Goal: Task Accomplishment & Management: Use online tool/utility

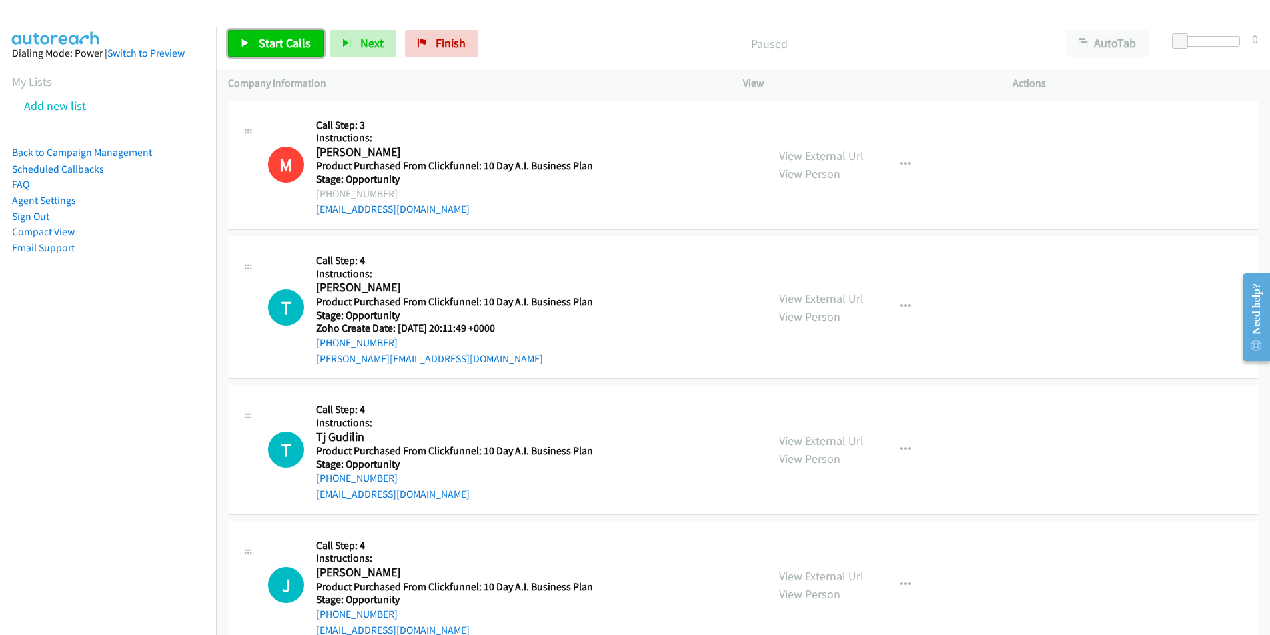
click at [267, 41] on span "Start Calls" at bounding box center [285, 42] width 52 height 15
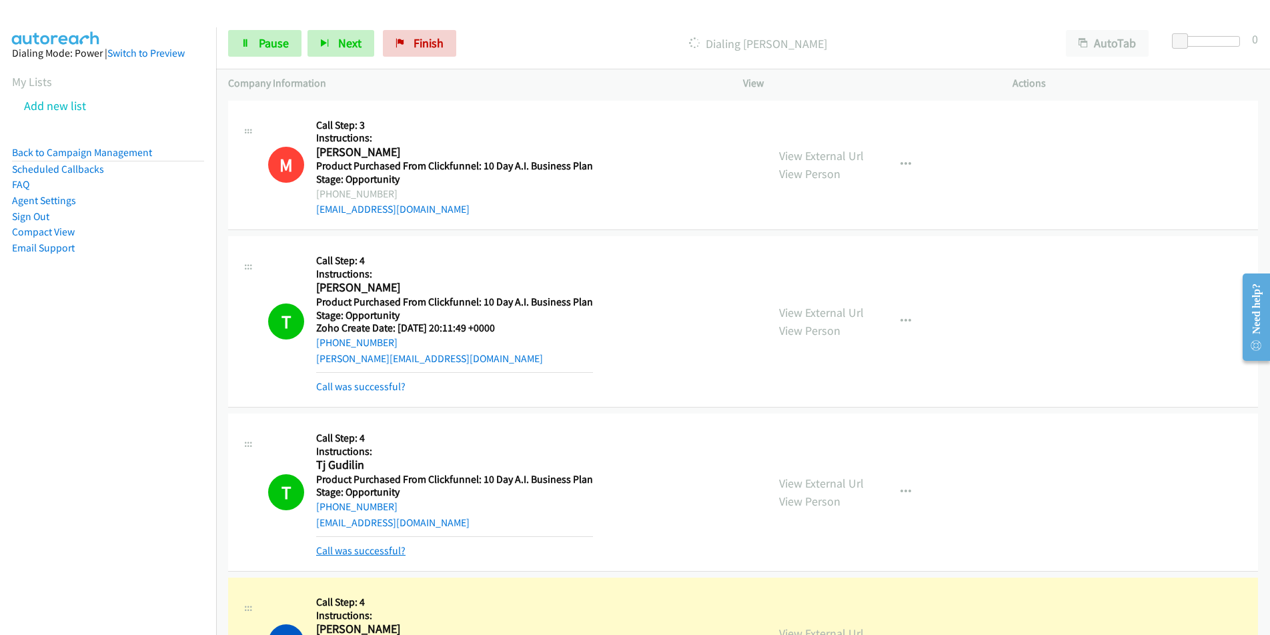
click at [386, 551] on link "Call was successful?" at bounding box center [360, 550] width 89 height 13
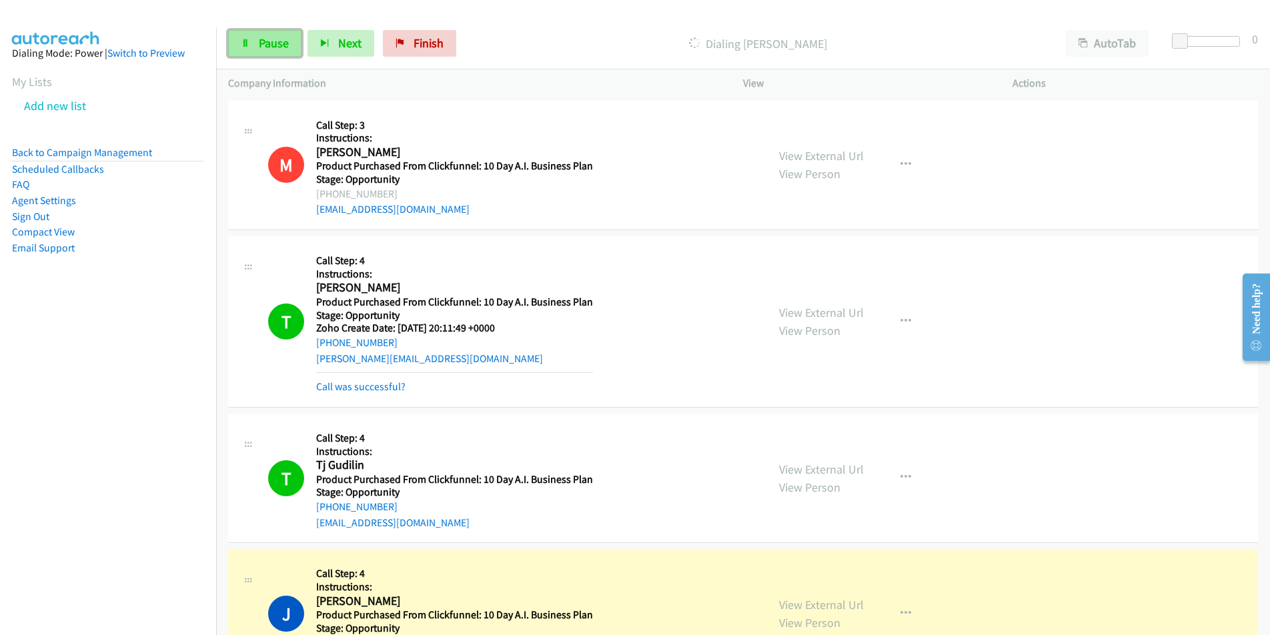
click at [269, 37] on span "Pause" at bounding box center [274, 42] width 30 height 15
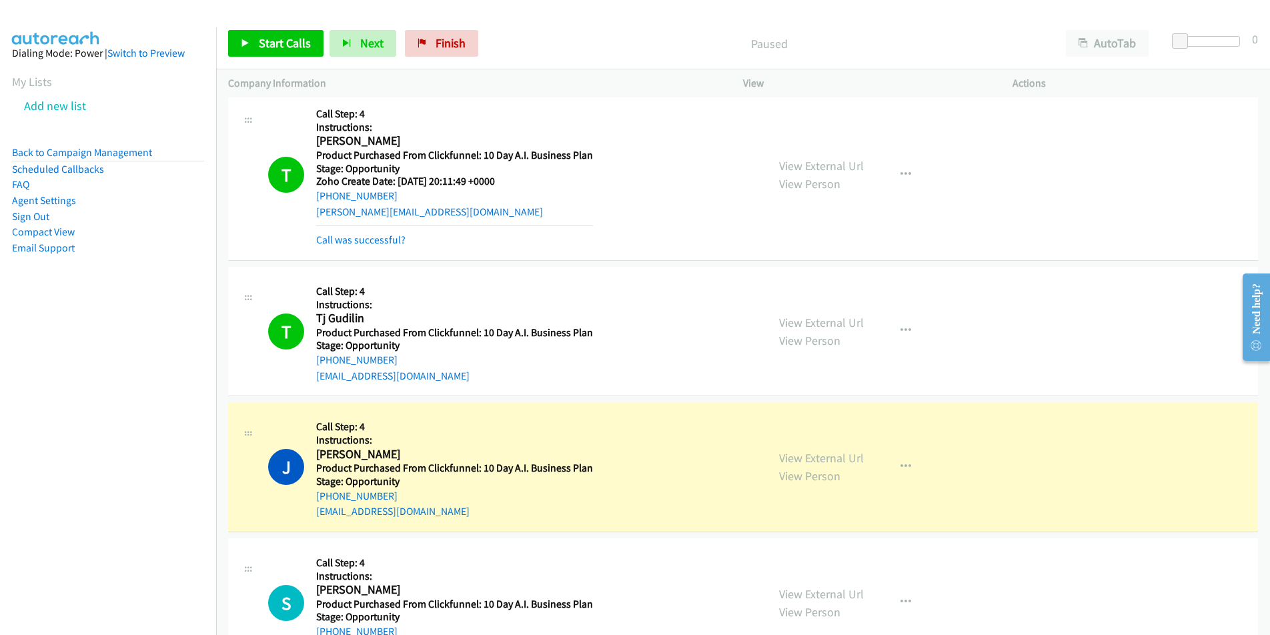
scroll to position [160, 0]
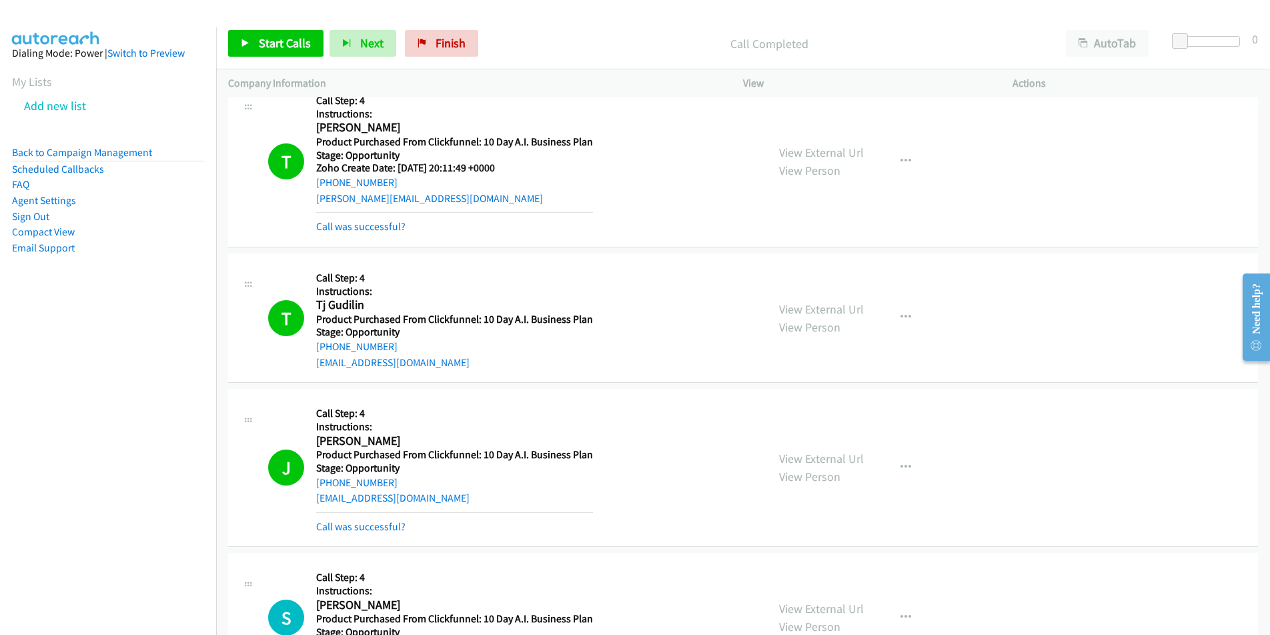
click at [430, 364] on div "tjgudilin@gmail.com" at bounding box center [454, 363] width 277 height 16
click at [305, 372] on div "T Callback Scheduled Call Step: 4 Instructions: Tj Gudilin America/Los_Angeles …" at bounding box center [743, 318] width 1030 height 130
copy link "tjgudilin@gmail.com"
click at [285, 49] on span "Start Calls" at bounding box center [285, 42] width 52 height 15
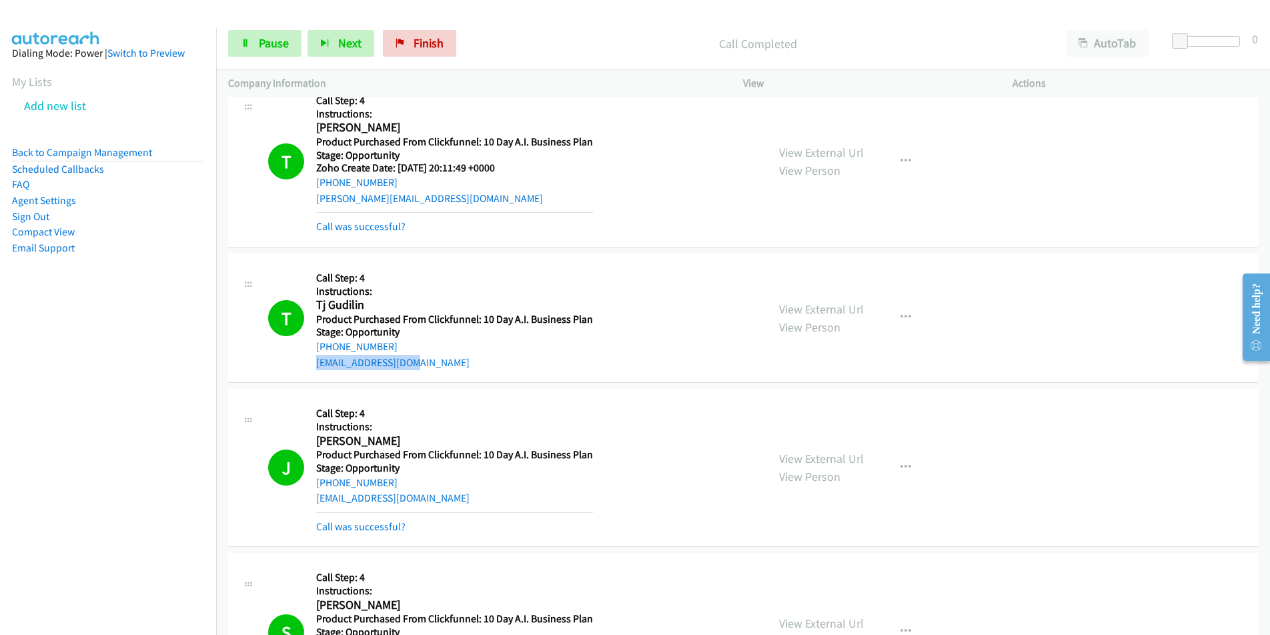
scroll to position [622, 0]
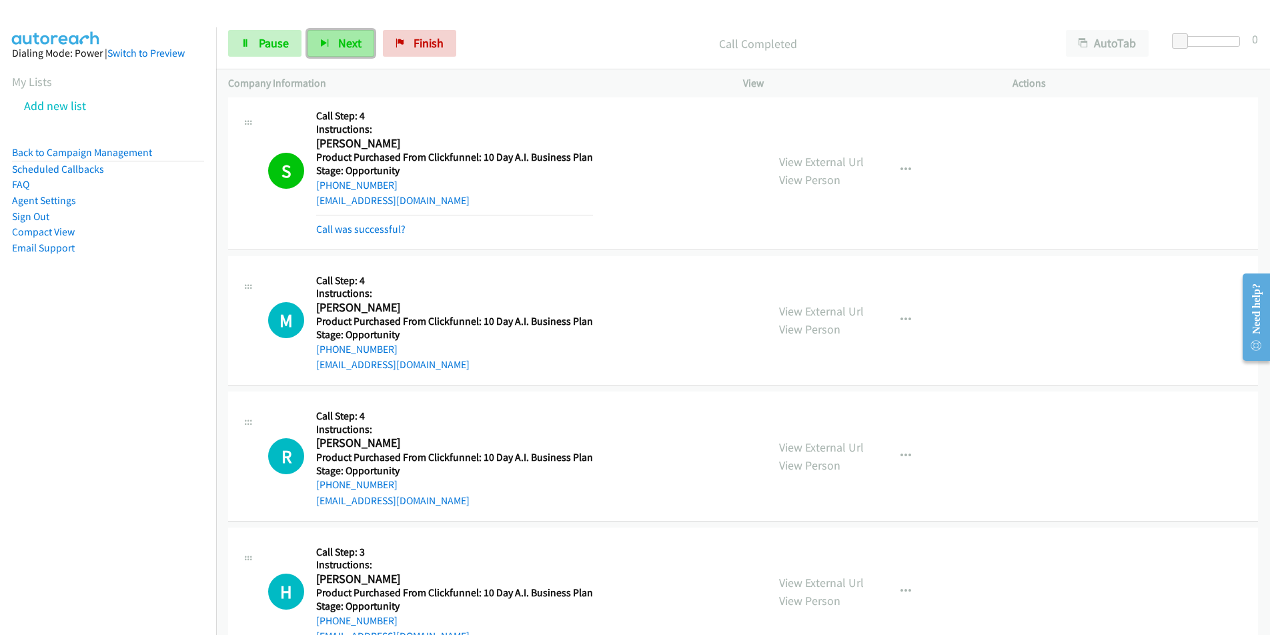
click at [336, 37] on button "Next" at bounding box center [341, 43] width 67 height 27
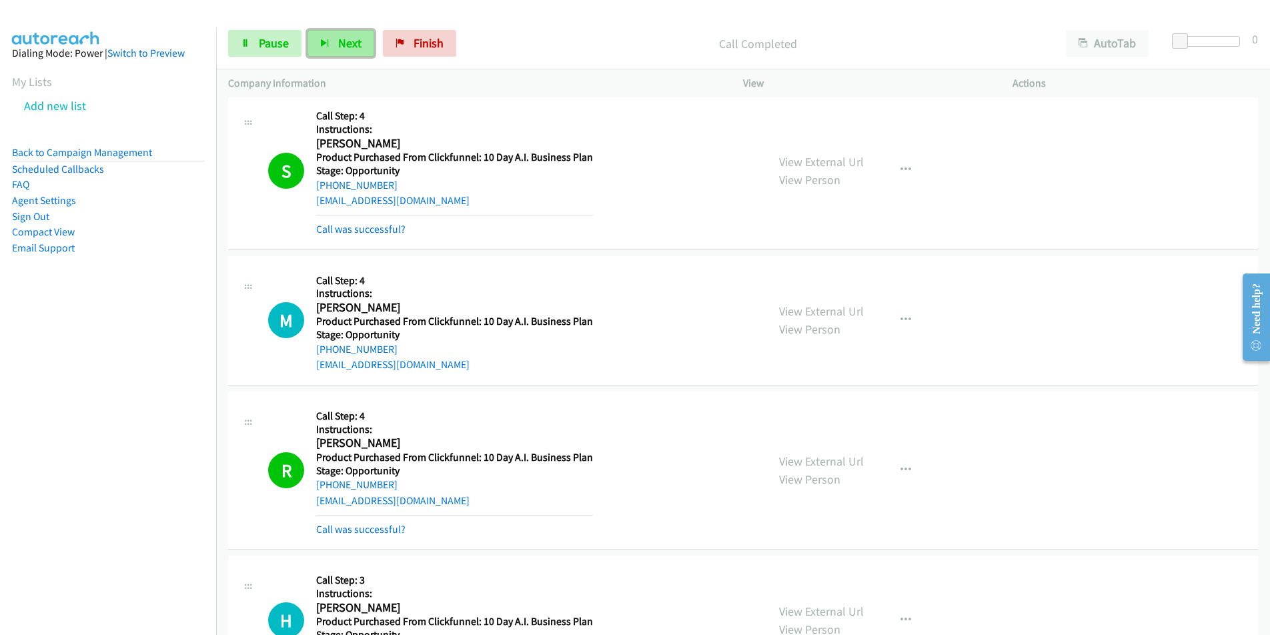
click at [349, 45] on span "Next" at bounding box center [349, 42] width 23 height 15
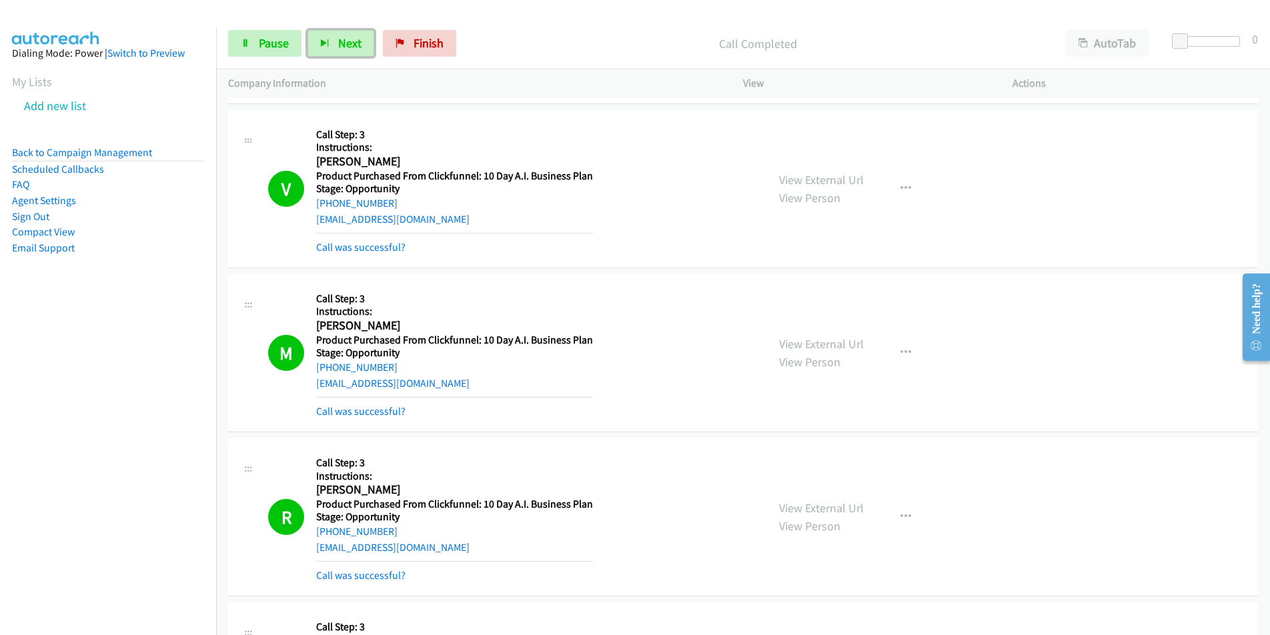
scroll to position [1083, 0]
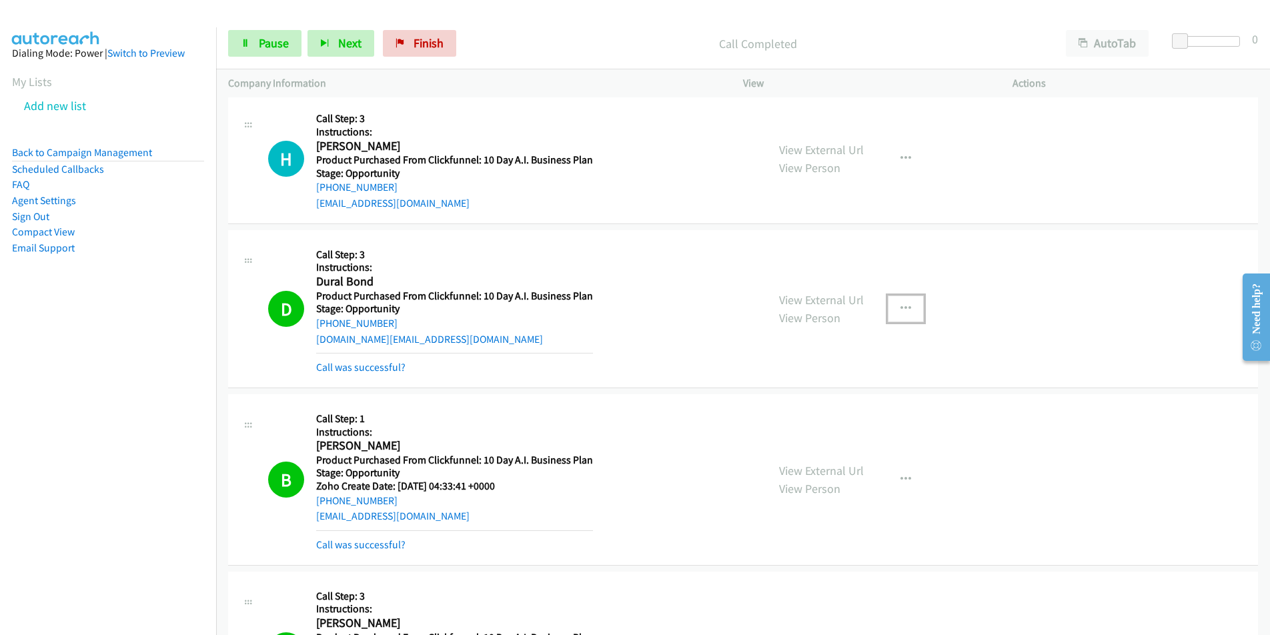
click at [903, 310] on icon "button" at bounding box center [906, 309] width 11 height 11
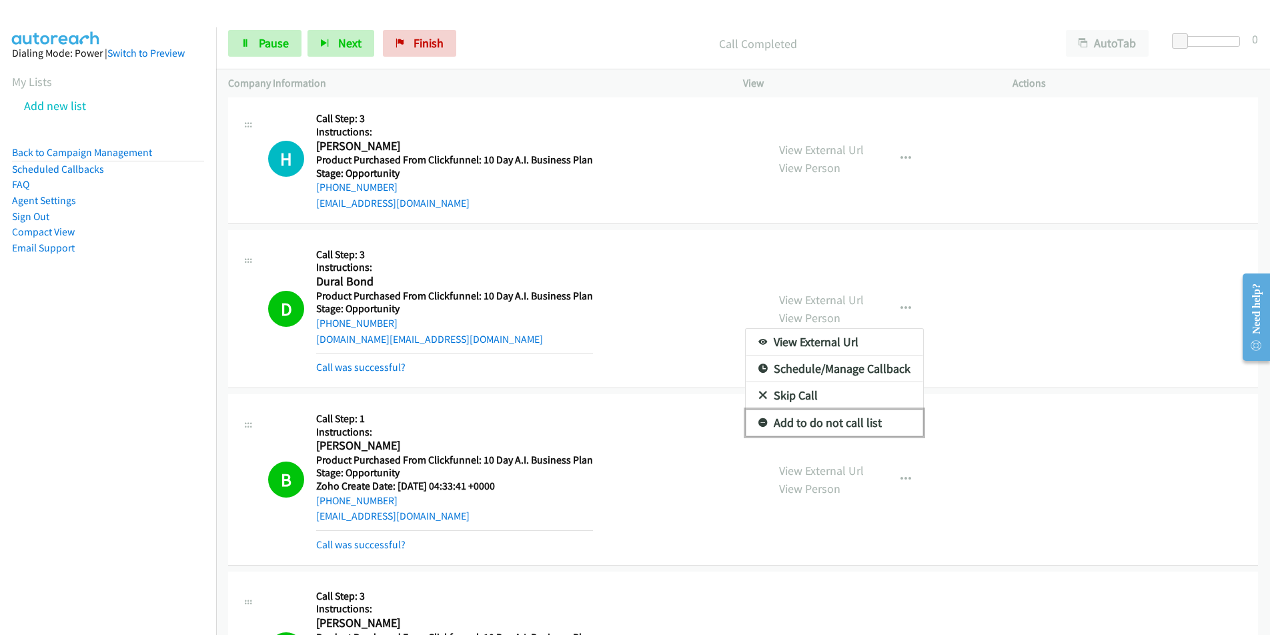
click at [865, 424] on link "Add to do not call list" at bounding box center [834, 423] width 177 height 27
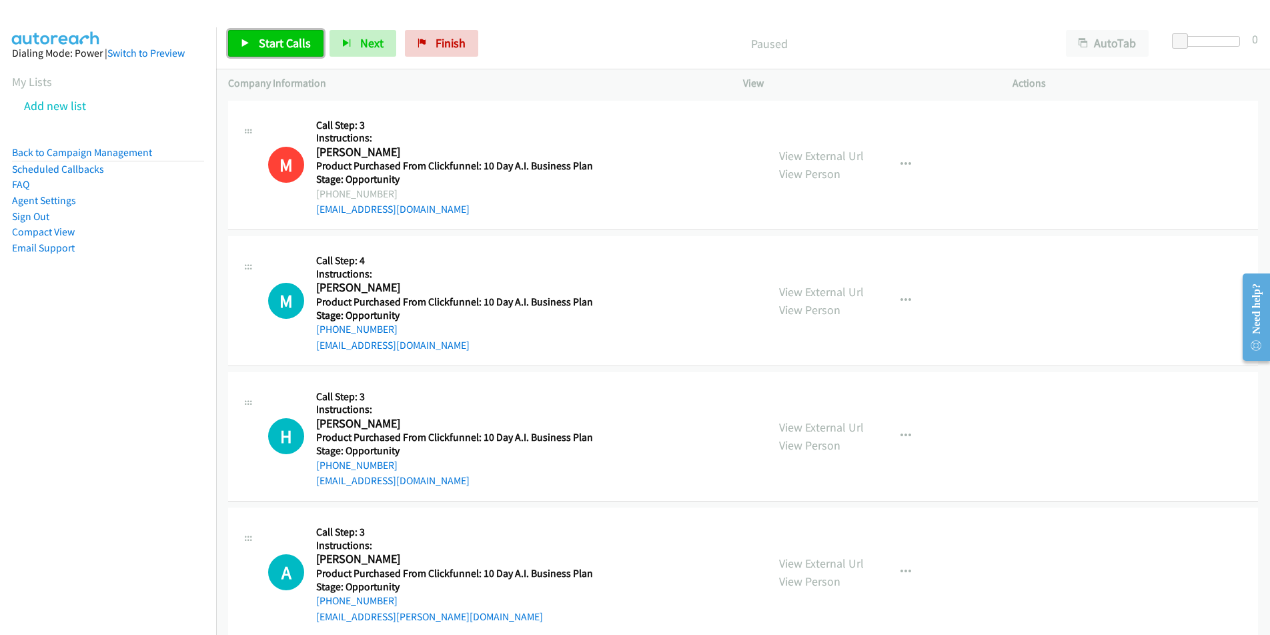
click at [280, 39] on span "Start Calls" at bounding box center [285, 42] width 52 height 15
click at [340, 45] on span "Next" at bounding box center [349, 42] width 23 height 15
click at [285, 45] on span "Pause" at bounding box center [274, 42] width 30 height 15
click at [356, 47] on button "Next" at bounding box center [363, 43] width 67 height 27
click at [436, 49] on span "Finish" at bounding box center [451, 42] width 30 height 15
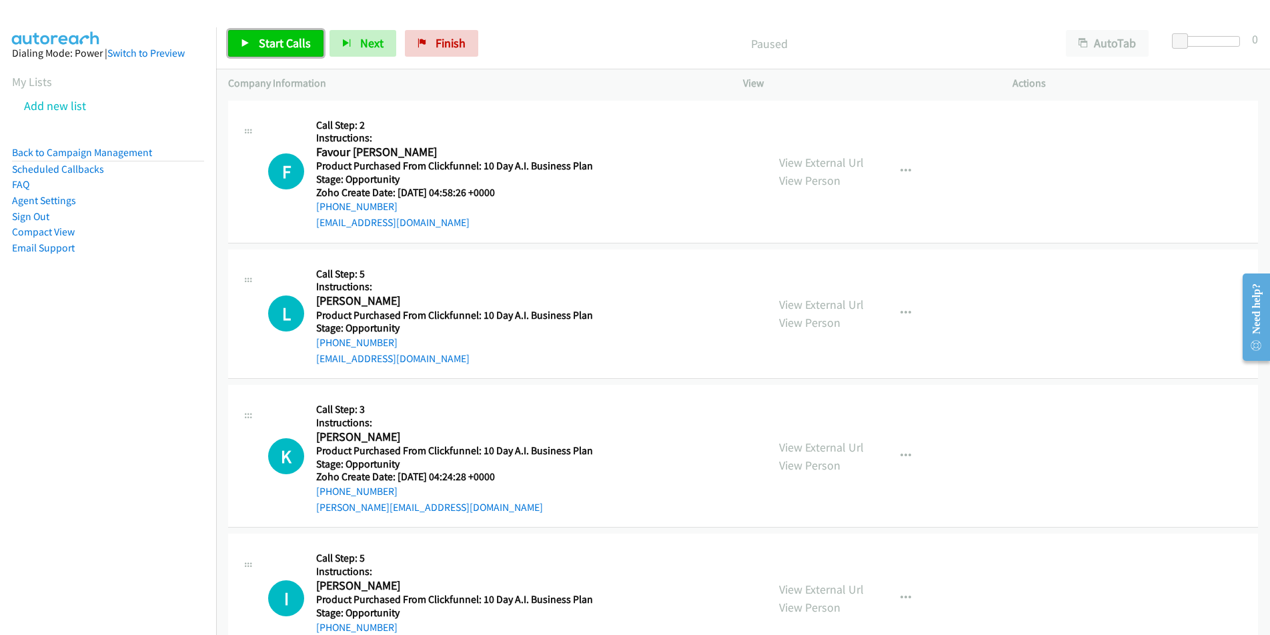
click at [279, 36] on span "Start Calls" at bounding box center [285, 42] width 52 height 15
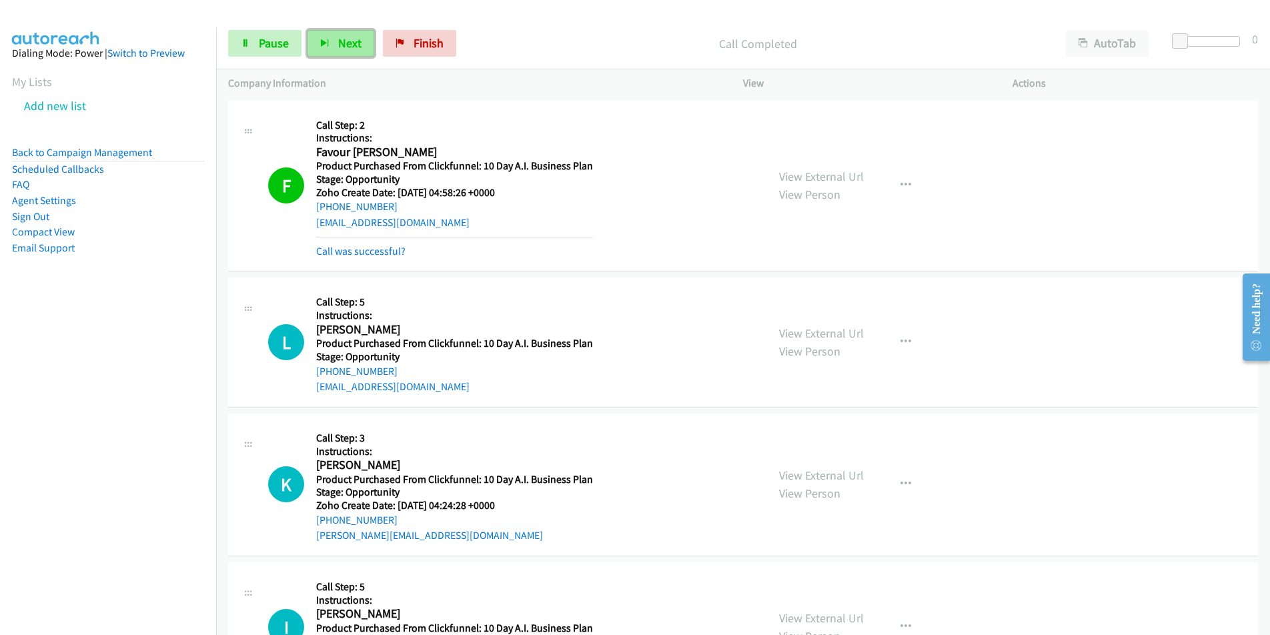
click at [334, 43] on button "Next" at bounding box center [341, 43] width 67 height 27
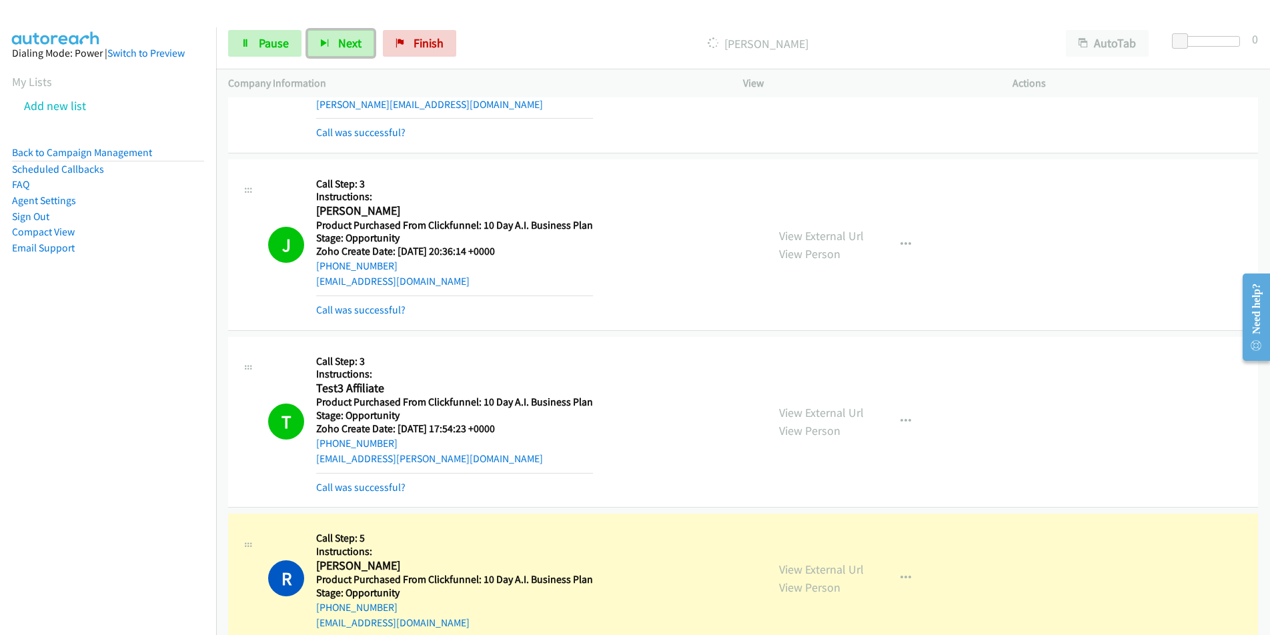
scroll to position [1057, 0]
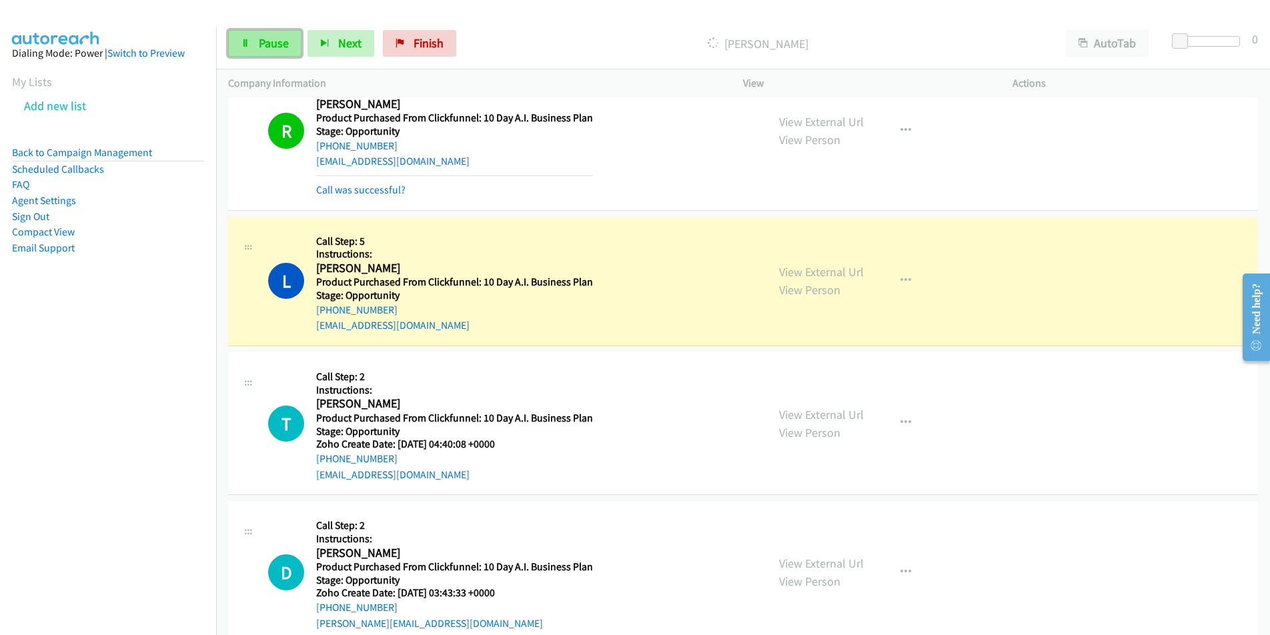
click at [253, 41] on link "Pause" at bounding box center [264, 43] width 73 height 27
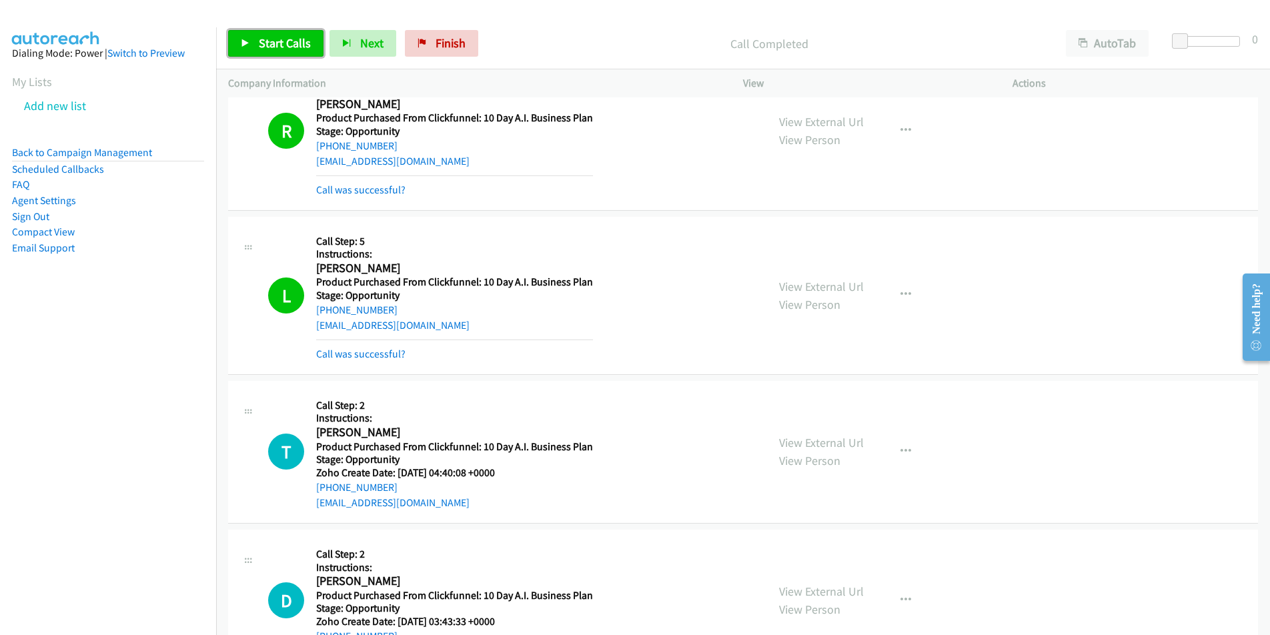
click at [279, 49] on span "Start Calls" at bounding box center [285, 42] width 52 height 15
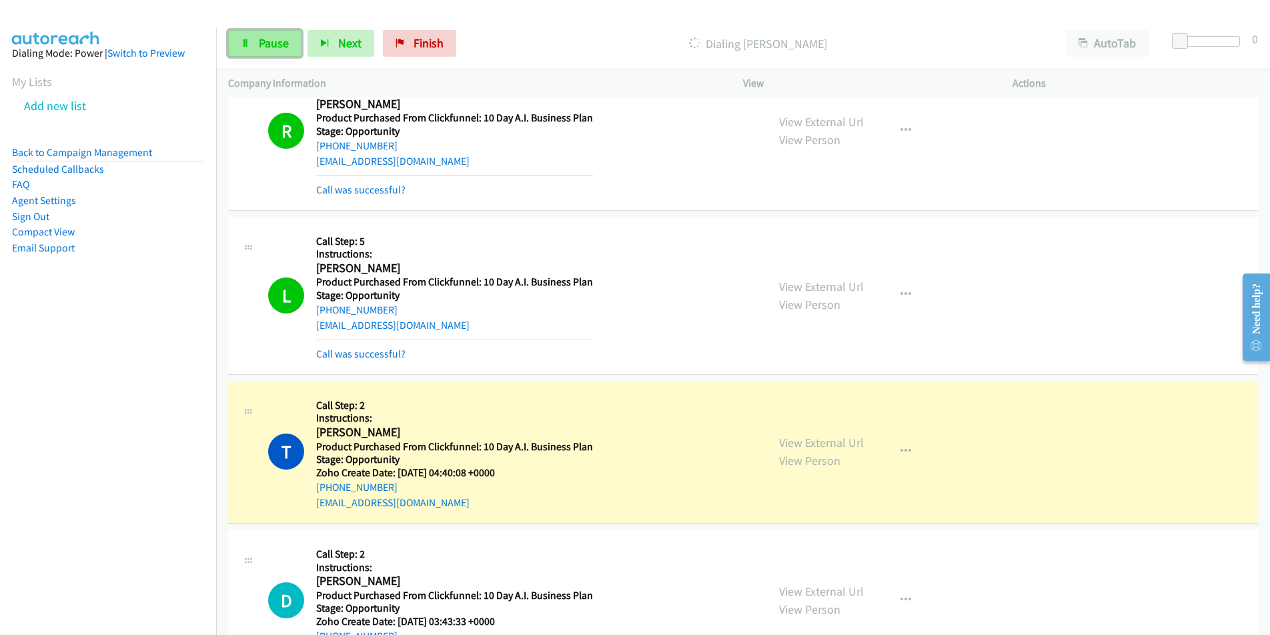
click at [257, 41] on link "Pause" at bounding box center [264, 43] width 73 height 27
